Goal: Information Seeking & Learning: Learn about a topic

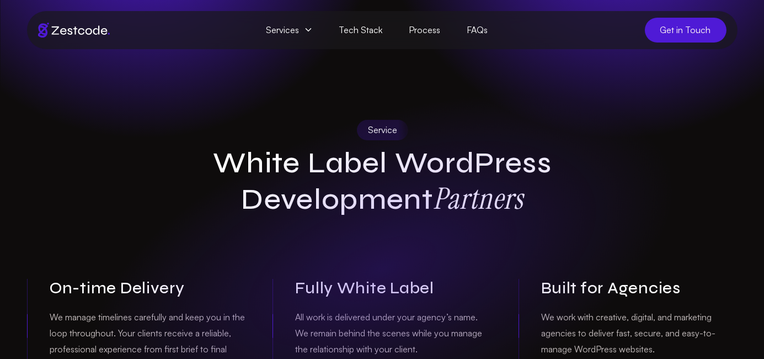
click at [302, 33] on span "Services" at bounding box center [289, 30] width 73 height 25
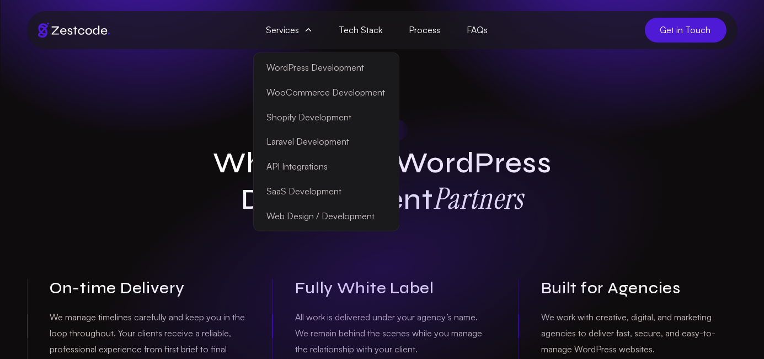
click at [64, 169] on div "Service White Label WordPress Development Partners On-time Delivery We manage t…" at bounding box center [382, 296] width 728 height 353
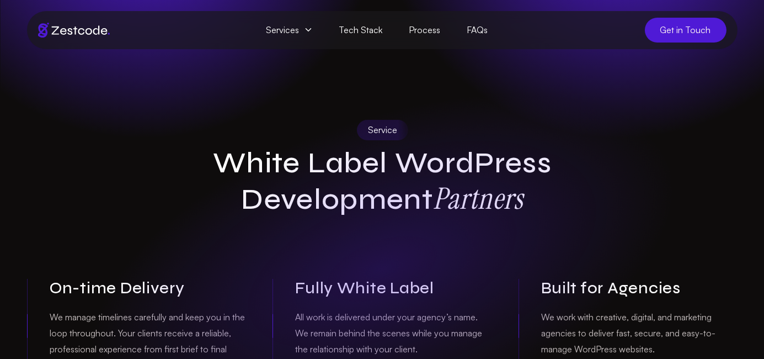
click at [564, 112] on section "Service White Label WordPress Development Partners On-time Delivery We manage t…" at bounding box center [382, 261] width 764 height 424
click at [247, 78] on section "Service White Label WordPress Development Partners On-time Delivery We manage t…" at bounding box center [382, 261] width 764 height 424
